Goal: Book appointment/travel/reservation

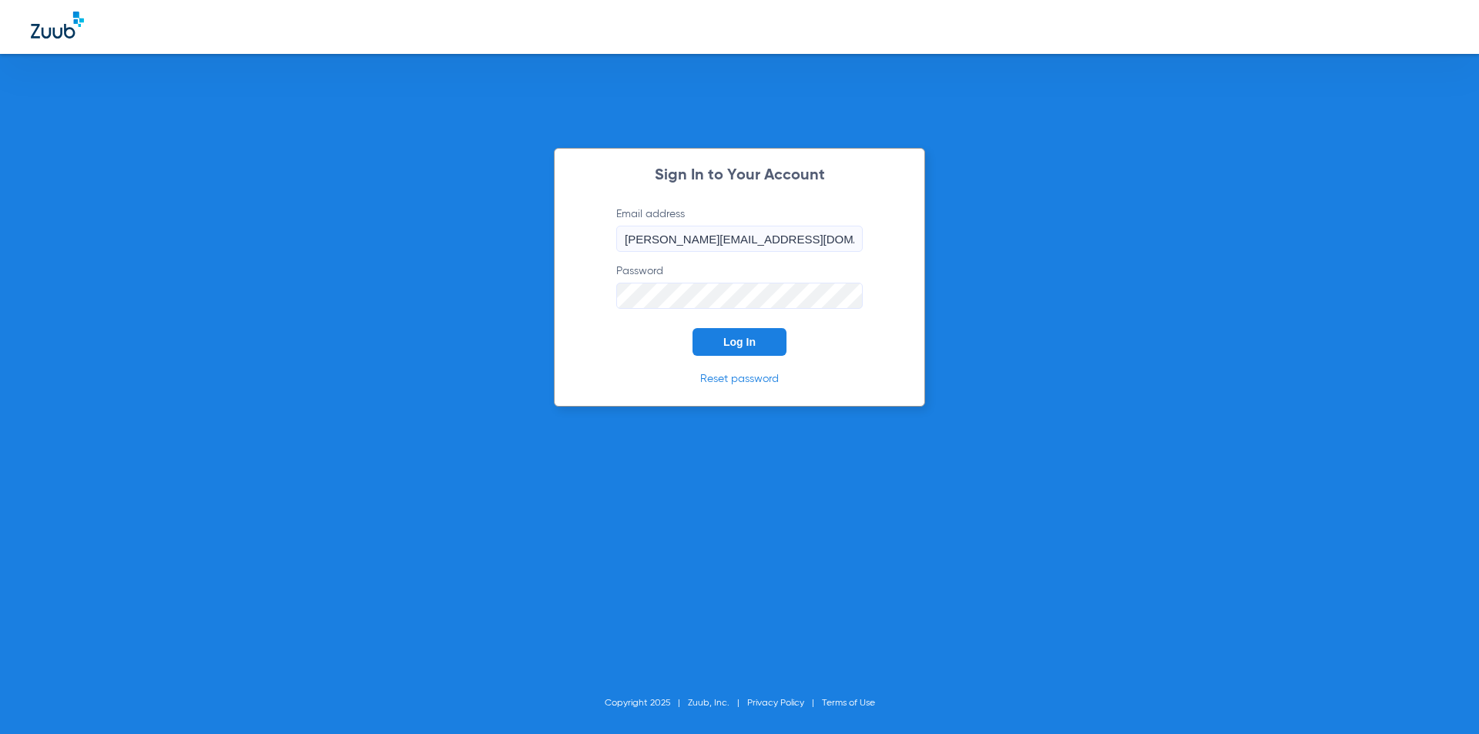
click at [737, 347] on span "Log In" at bounding box center [739, 342] width 32 height 12
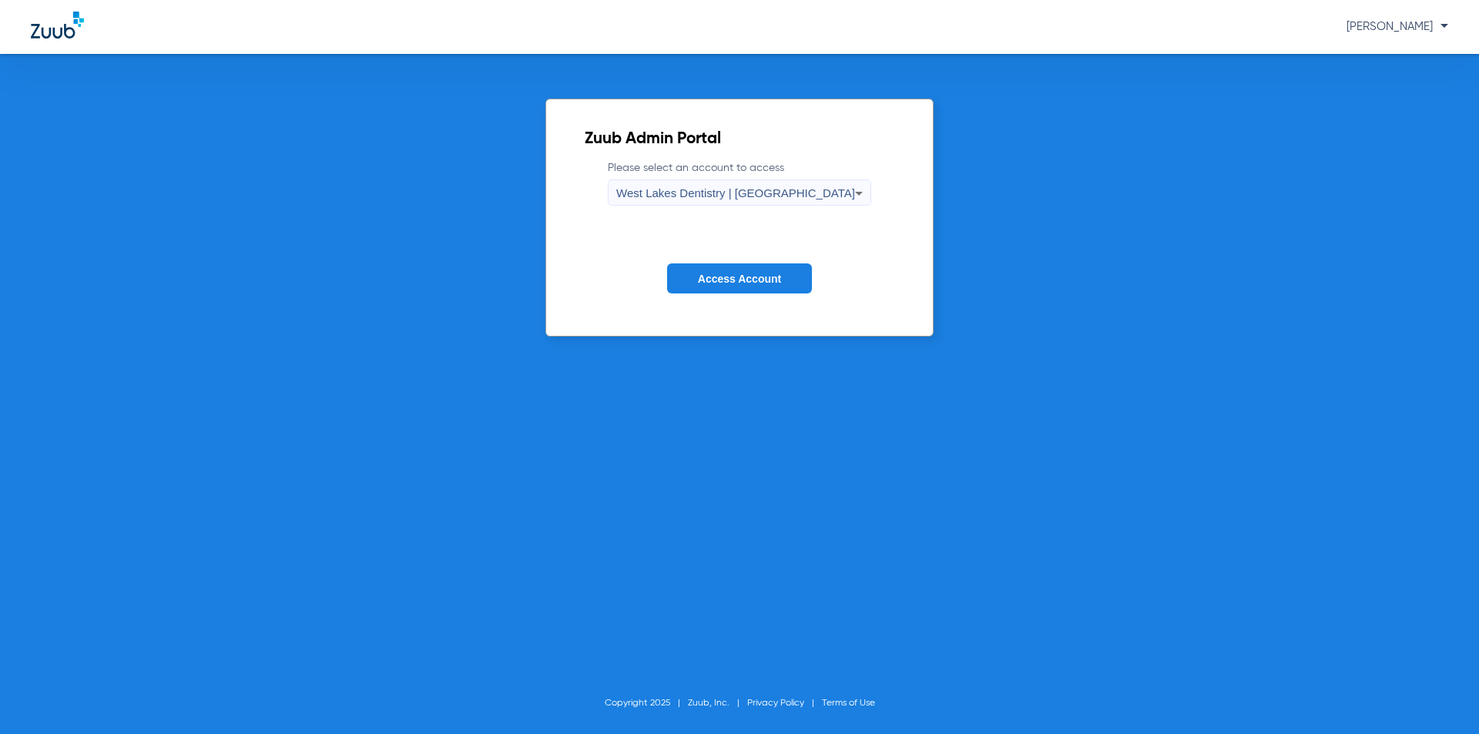
click at [715, 186] on span "West Lakes Dentistry | [GEOGRAPHIC_DATA]" at bounding box center [735, 192] width 239 height 13
click at [709, 250] on span "West Lakes Dentistry | [GEOGRAPHIC_DATA]" at bounding box center [741, 246] width 158 height 22
click at [736, 278] on span "Access Account" at bounding box center [739, 279] width 83 height 12
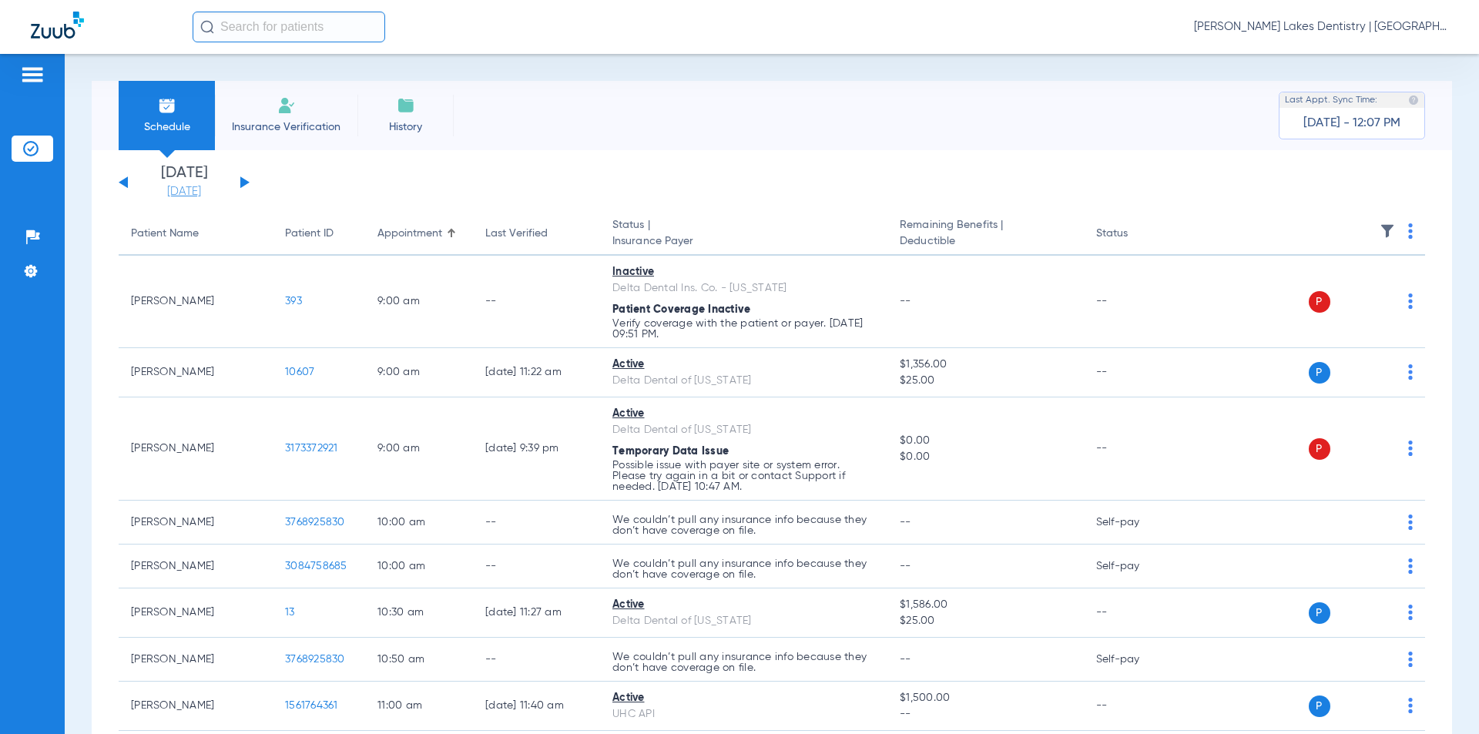
click at [176, 193] on link "[DATE]" at bounding box center [184, 191] width 92 height 15
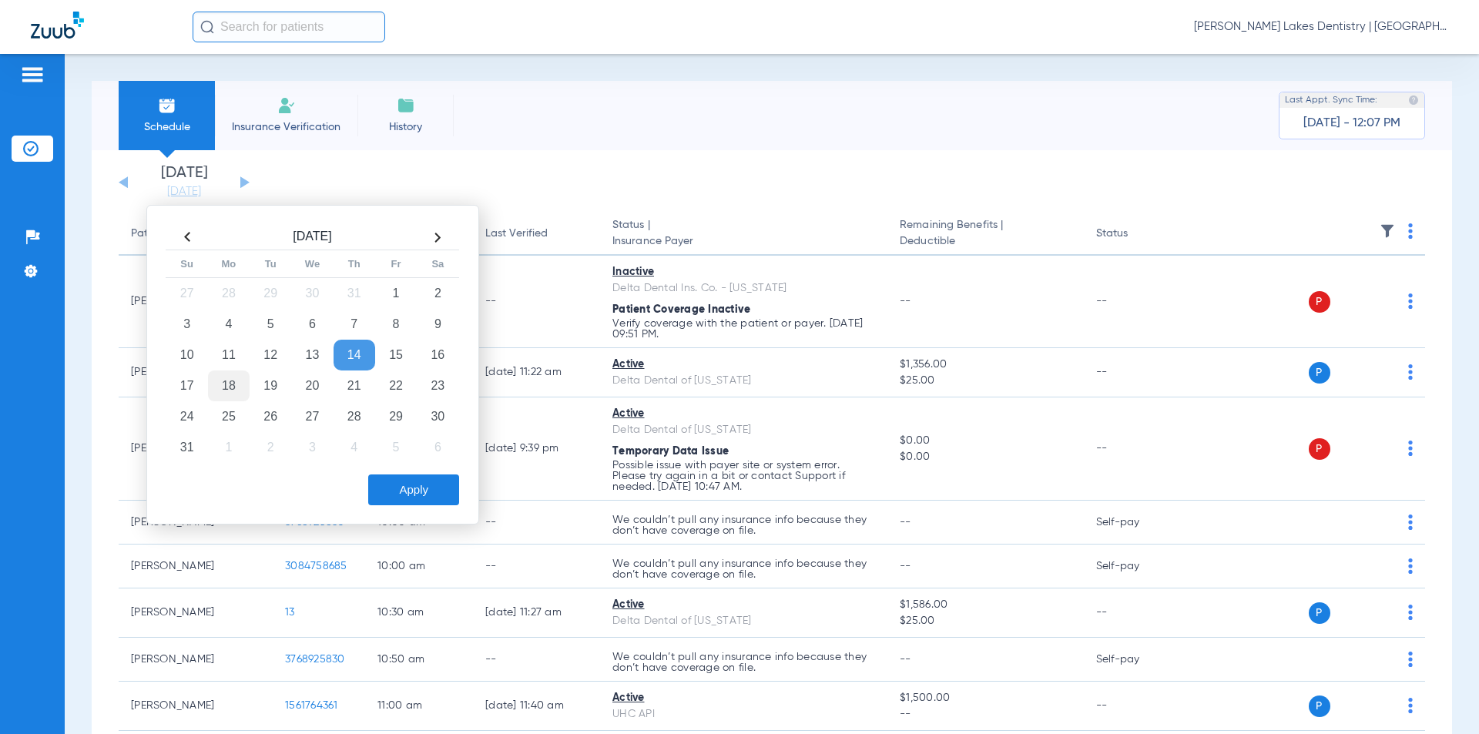
click at [230, 381] on td "18" at bounding box center [229, 386] width 42 height 31
click at [414, 482] on button "Apply" at bounding box center [413, 490] width 91 height 31
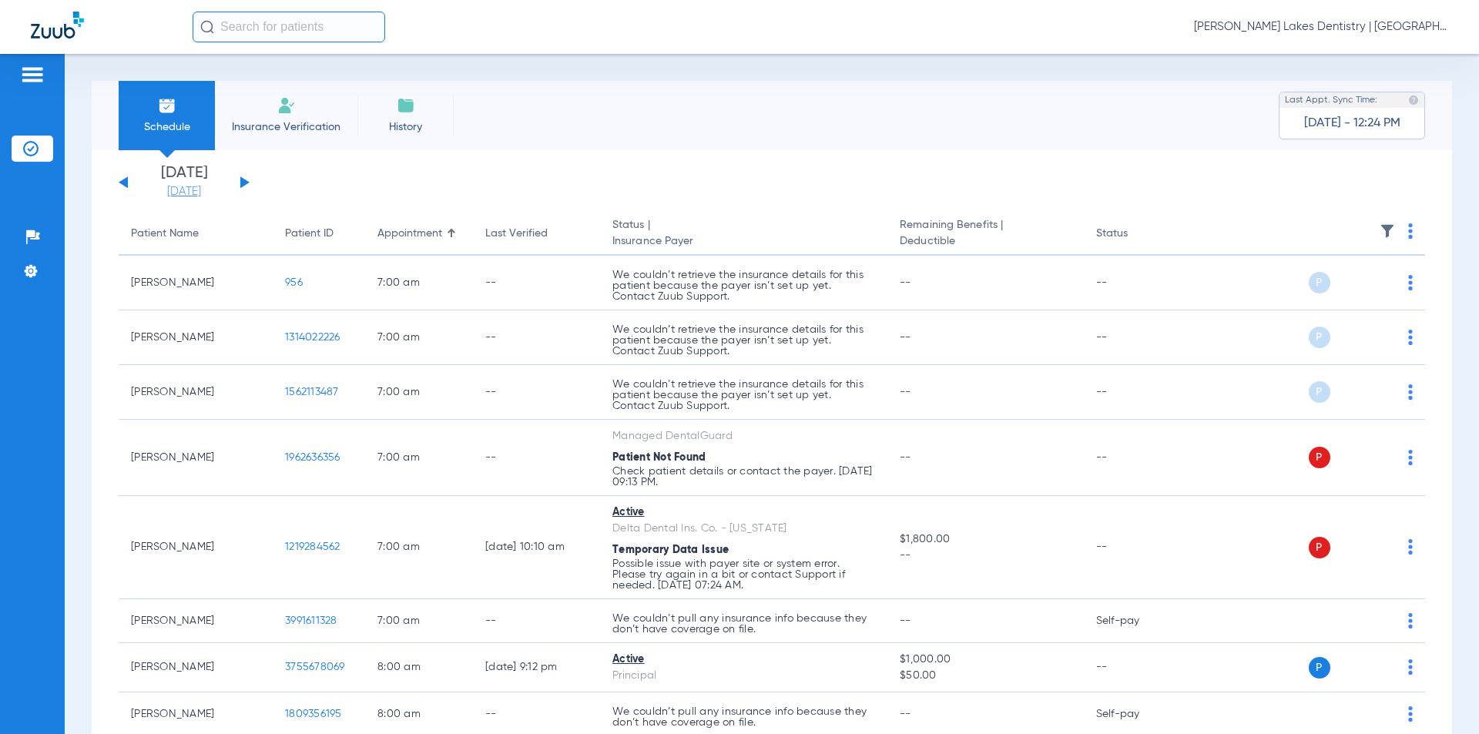
click at [173, 196] on link "[DATE]" at bounding box center [184, 191] width 92 height 15
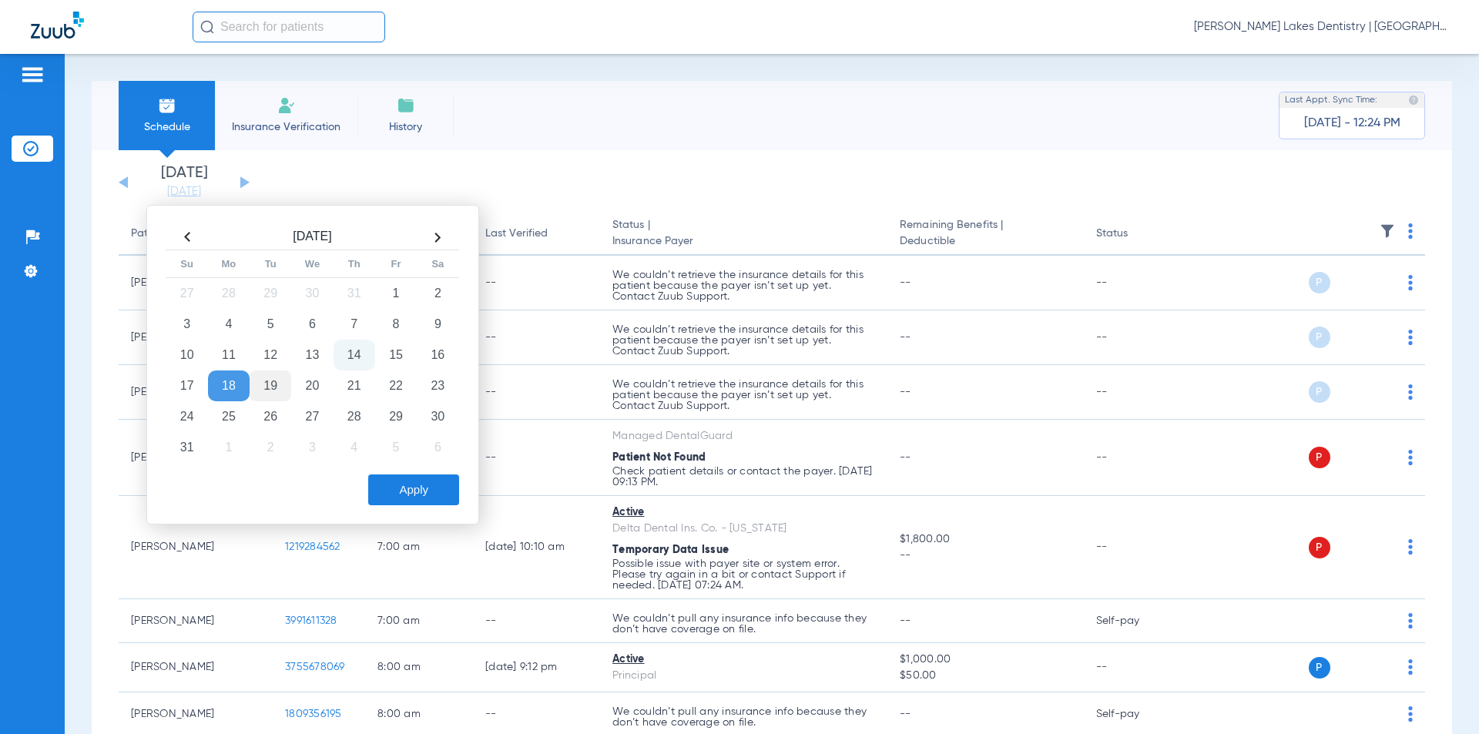
click at [266, 381] on td "19" at bounding box center [271, 386] width 42 height 31
drag, startPoint x: 401, startPoint y: 483, endPoint x: 174, endPoint y: 405, distance: 239.5
click at [401, 483] on button "Apply" at bounding box center [413, 490] width 91 height 31
